Goal: Task Accomplishment & Management: Manage account settings

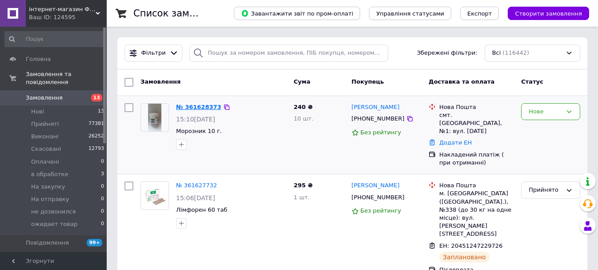
click at [197, 109] on link "№ 361628373" at bounding box center [198, 107] width 45 height 7
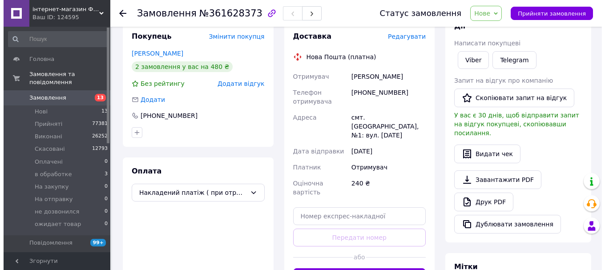
scroll to position [138, 0]
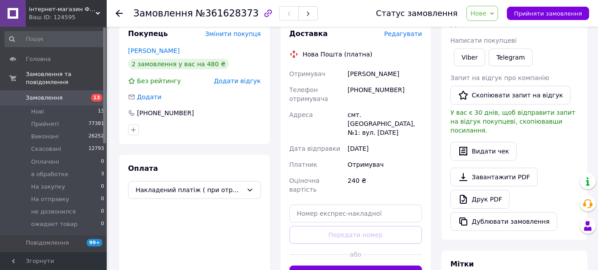
click at [407, 34] on span "Редагувати" at bounding box center [403, 33] width 38 height 7
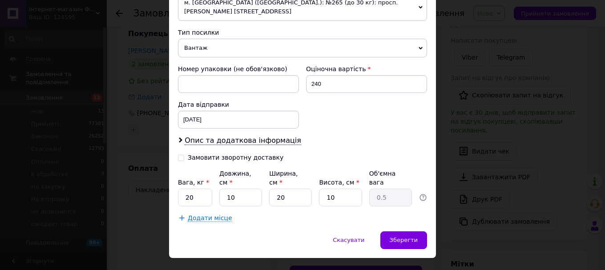
scroll to position [337, 0]
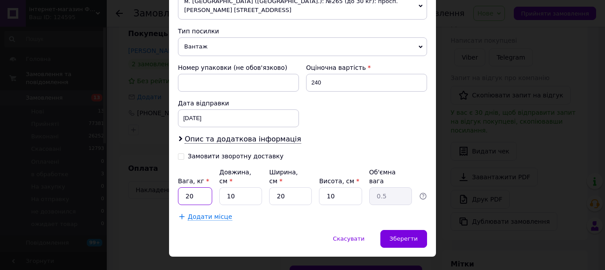
click at [199, 187] on input "20" at bounding box center [195, 196] width 34 height 18
type input "2"
type input "0.5"
click at [395, 235] on span "Зберегти" at bounding box center [404, 238] width 28 height 7
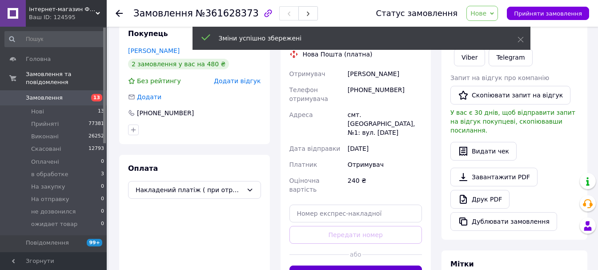
click at [374, 266] on button "Згенерувати ЕН" at bounding box center [356, 275] width 133 height 18
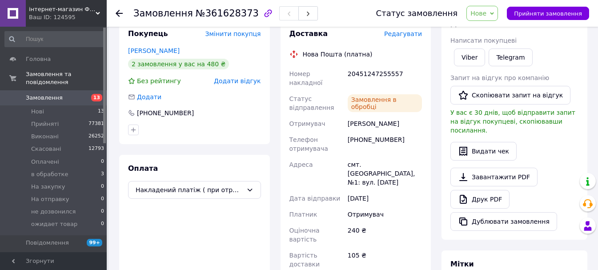
click at [413, 30] on span "Редагувати" at bounding box center [403, 33] width 38 height 7
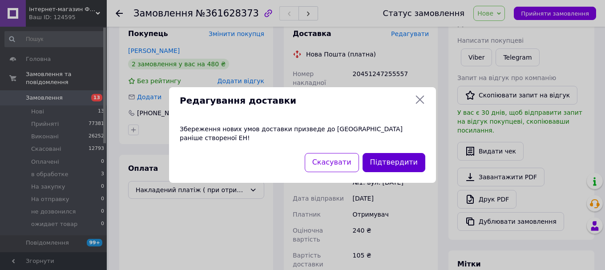
click at [388, 158] on button "Підтвердити" at bounding box center [394, 162] width 63 height 19
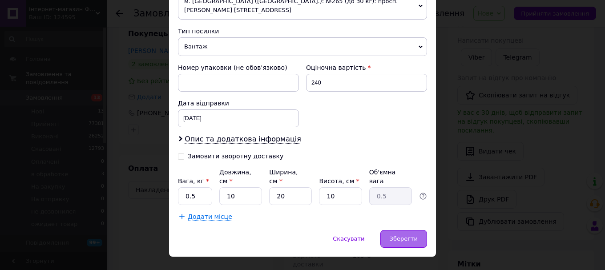
click at [399, 230] on div "Зберегти" at bounding box center [403, 239] width 47 height 18
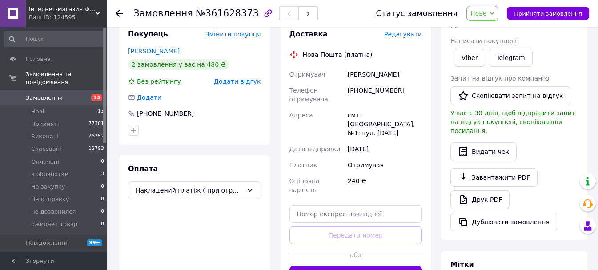
scroll to position [138, 0]
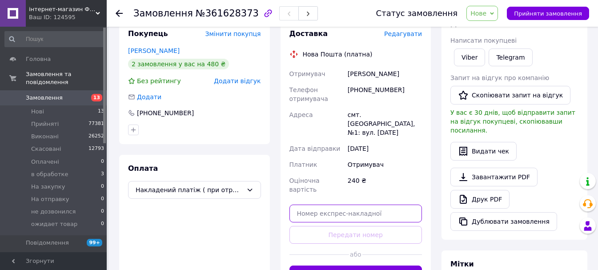
click at [354, 205] on input "text" at bounding box center [356, 214] width 133 height 18
paste input "20451247256473"
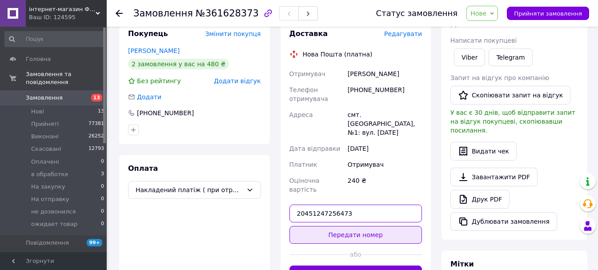
type input "20451247256473"
click at [364, 226] on button "Передати номер" at bounding box center [356, 235] width 133 height 18
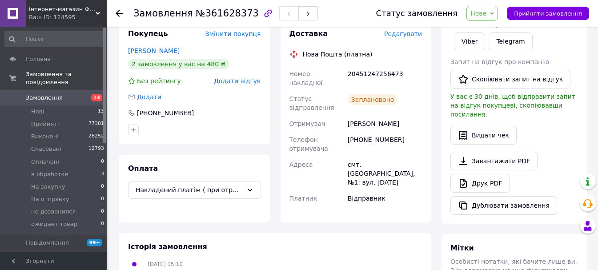
click at [498, 14] on span "Нове" at bounding box center [483, 13] width 32 height 15
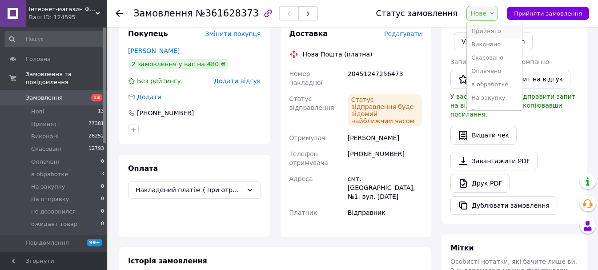
click at [499, 30] on li "Прийнято" at bounding box center [494, 30] width 55 height 13
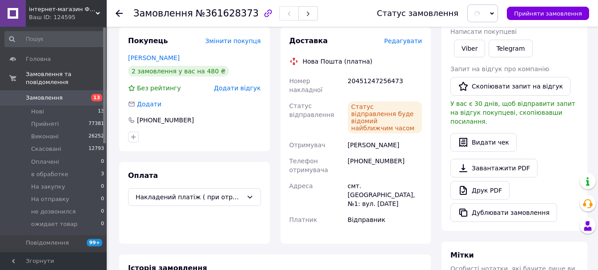
scroll to position [0, 0]
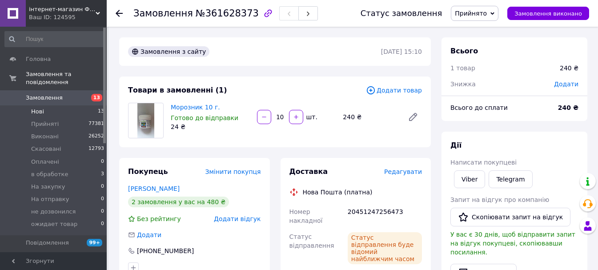
click at [45, 105] on li "Нові 13" at bounding box center [54, 111] width 109 height 12
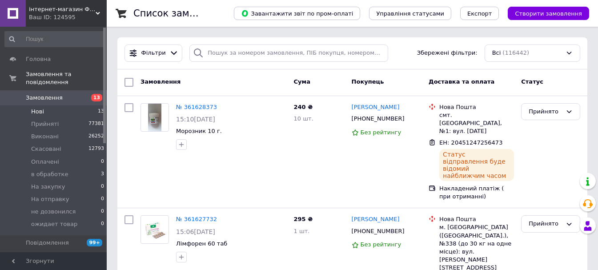
click at [36, 108] on span "Нові" at bounding box center [37, 112] width 13 height 8
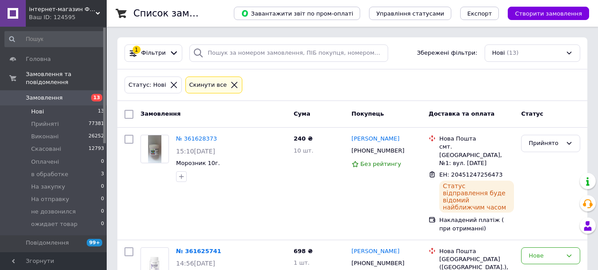
click at [40, 108] on span "Нові" at bounding box center [37, 112] width 13 height 8
